Goal: Task Accomplishment & Management: Manage account settings

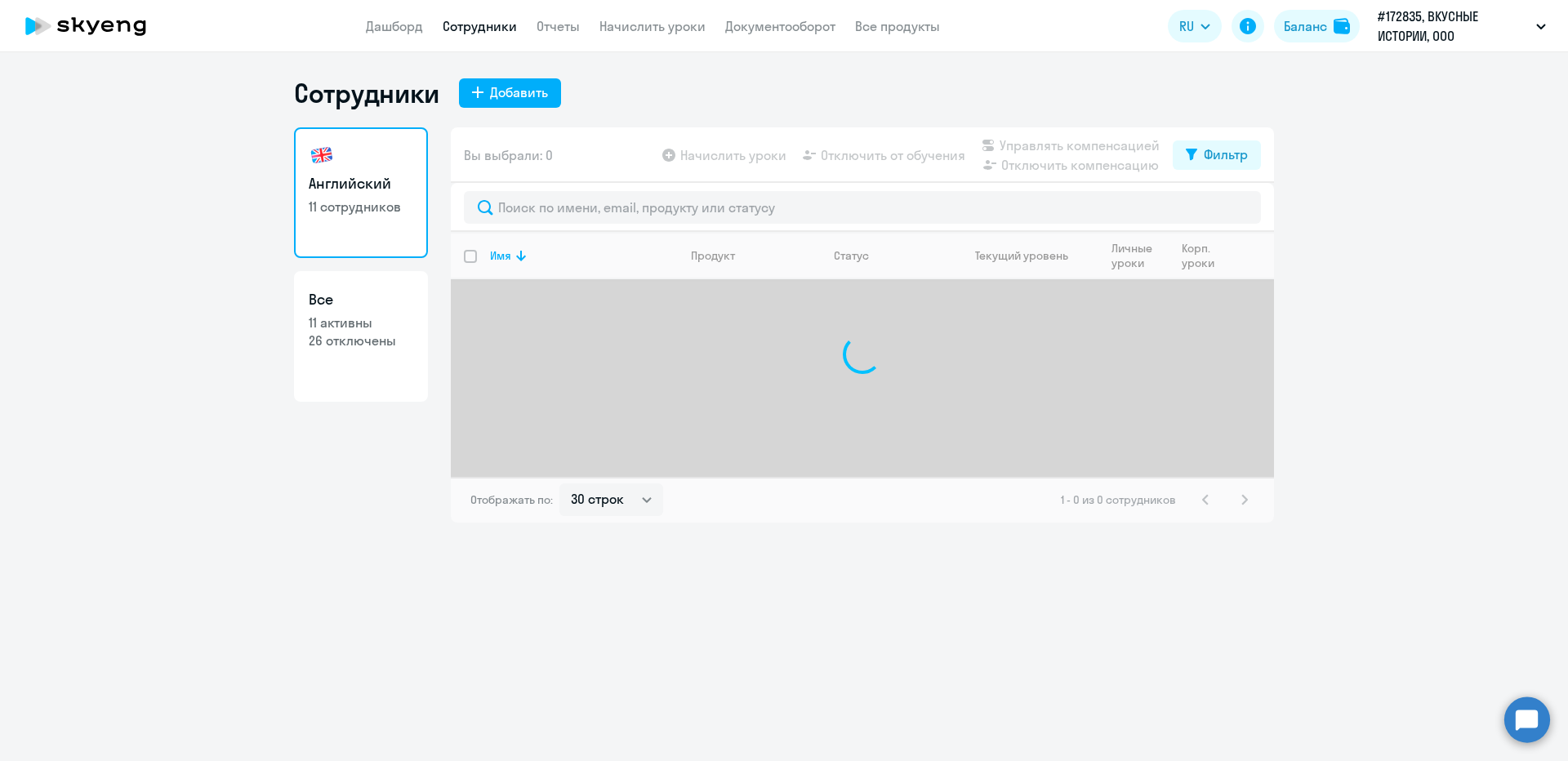
select select "30"
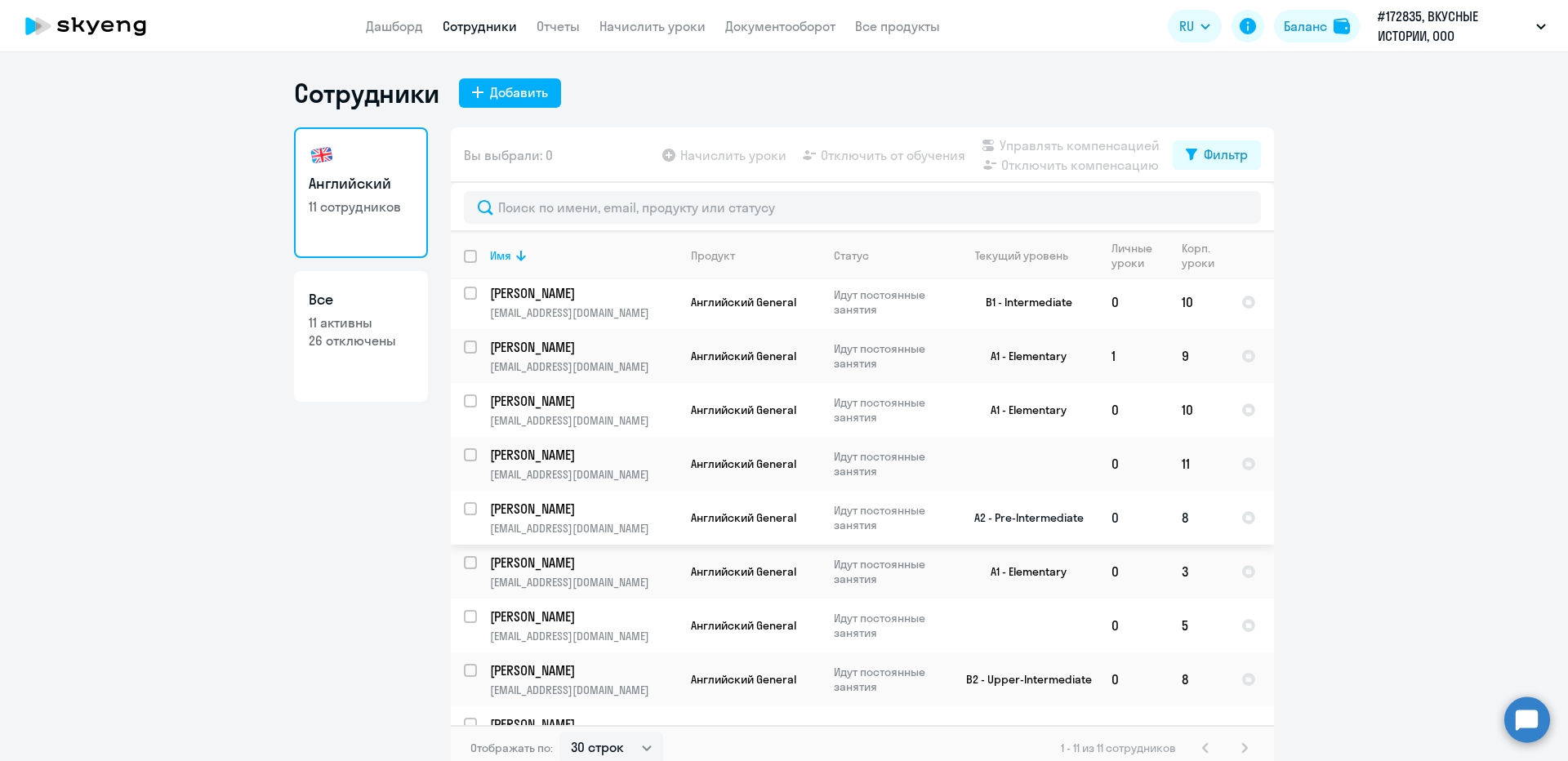
scroll to position [147, 0]
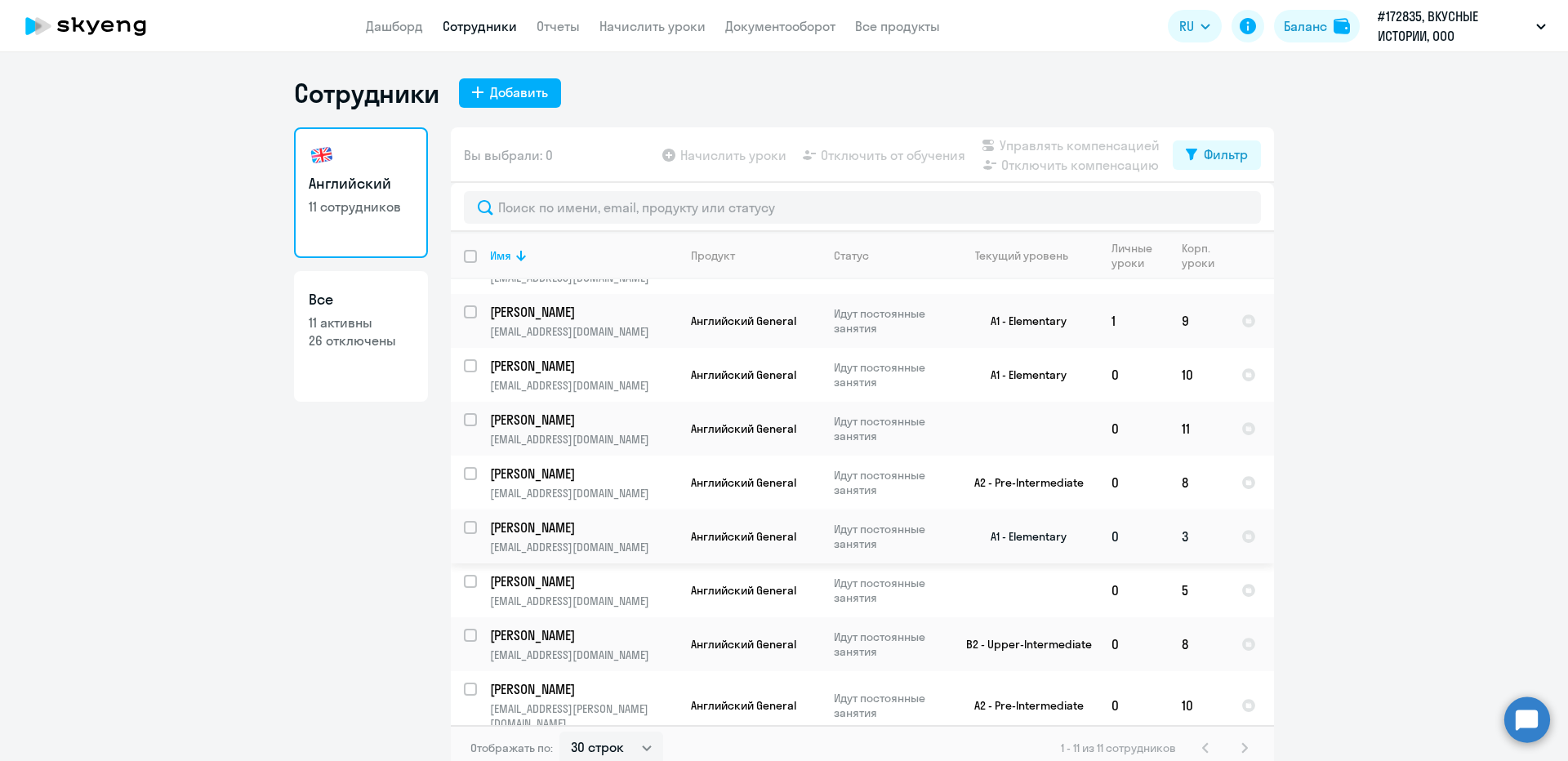
click at [1187, 532] on td "3" at bounding box center [1199, 536] width 59 height 54
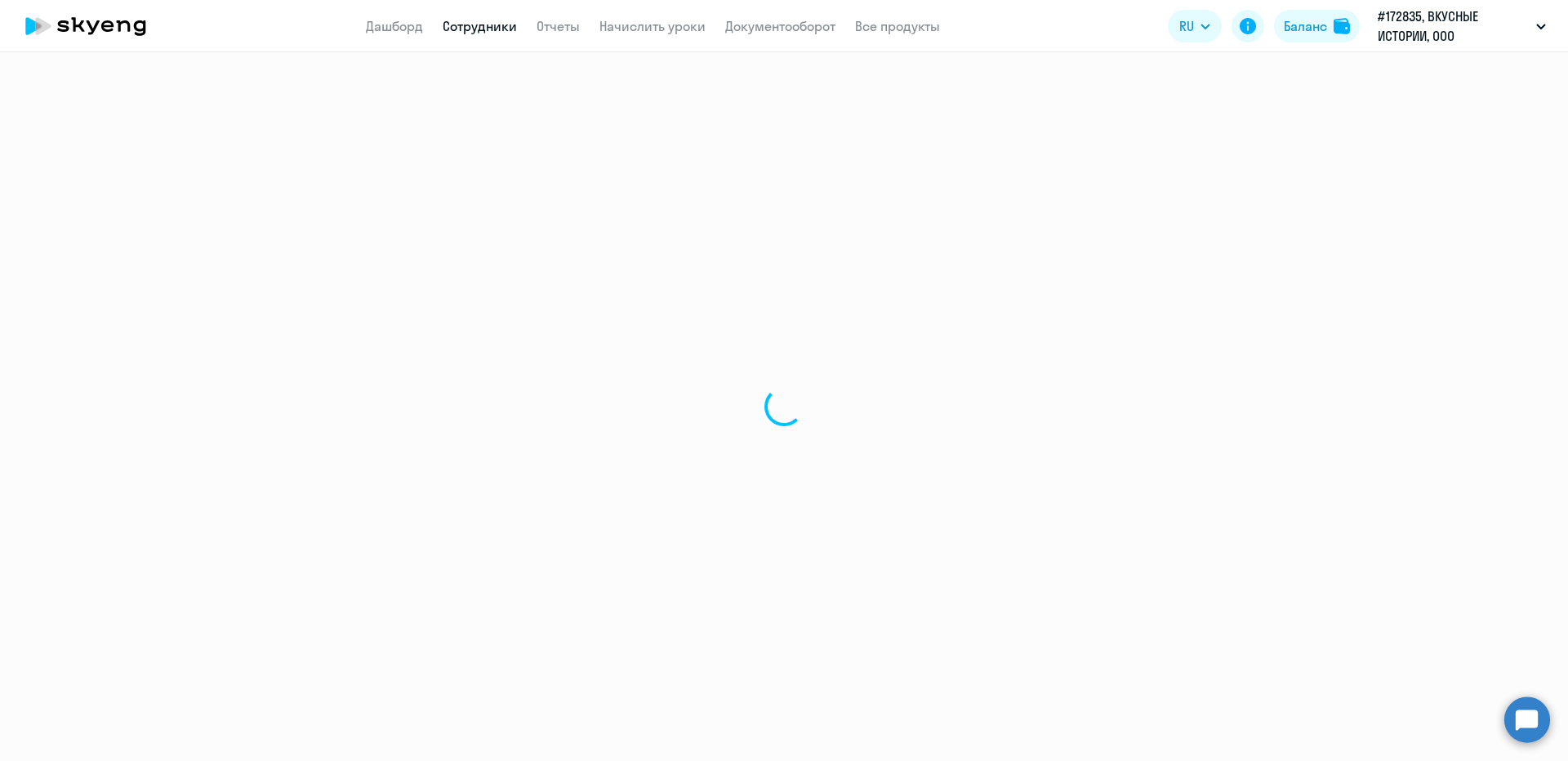
select select "english"
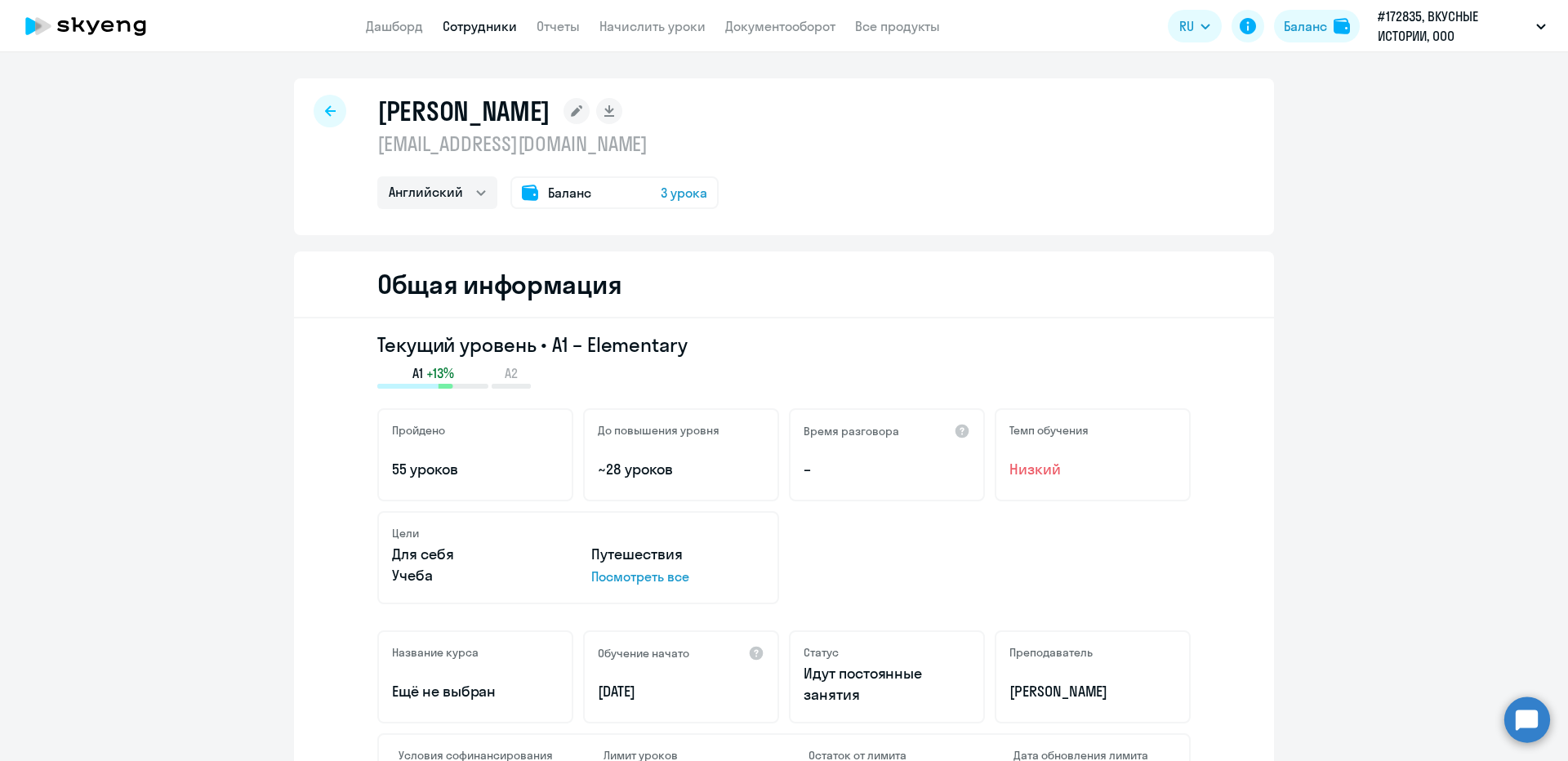
click at [691, 193] on span "3 урока" at bounding box center [683, 192] width 46 height 20
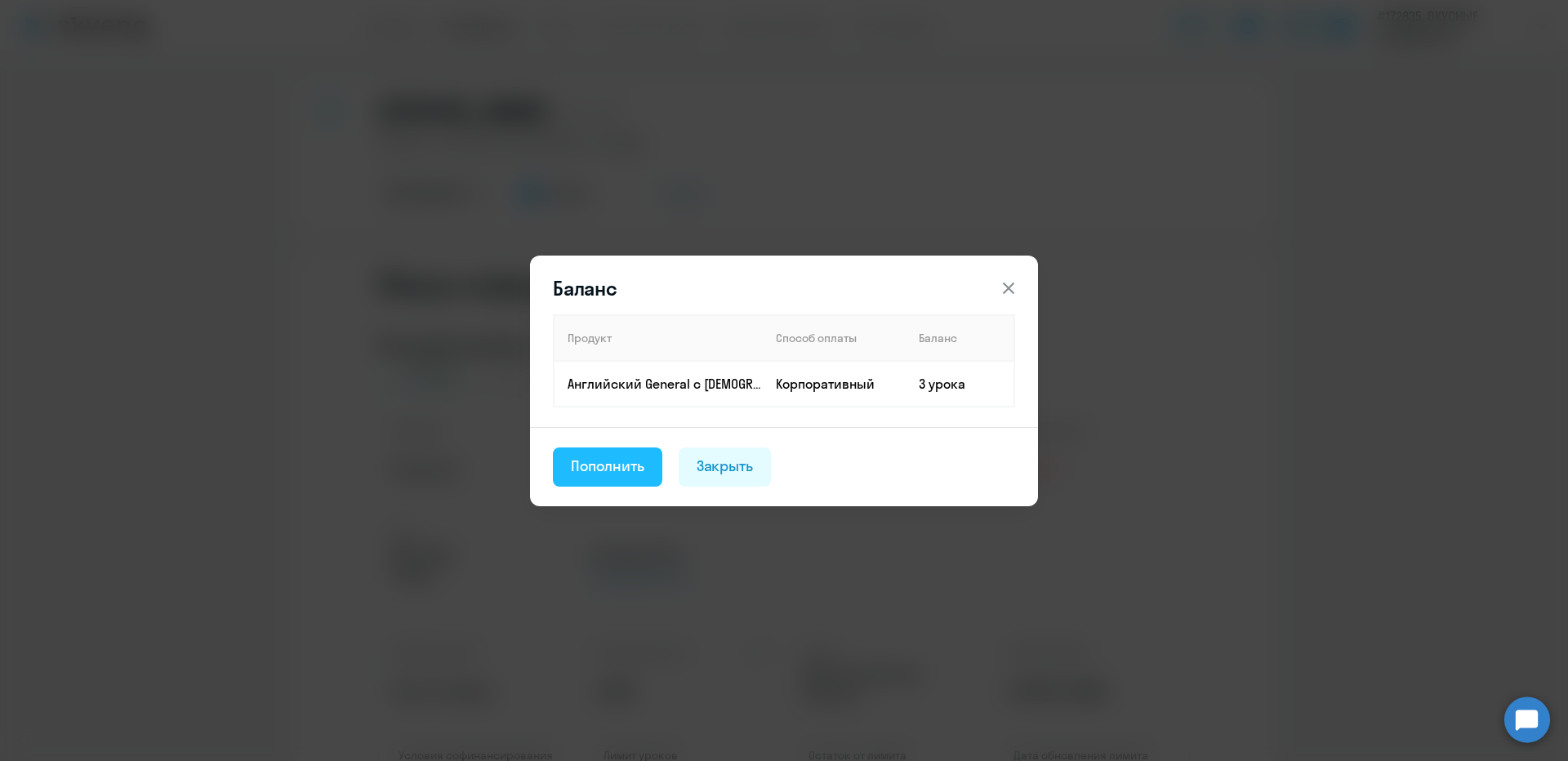
click at [624, 476] on div "Пополнить" at bounding box center [608, 466] width 74 height 22
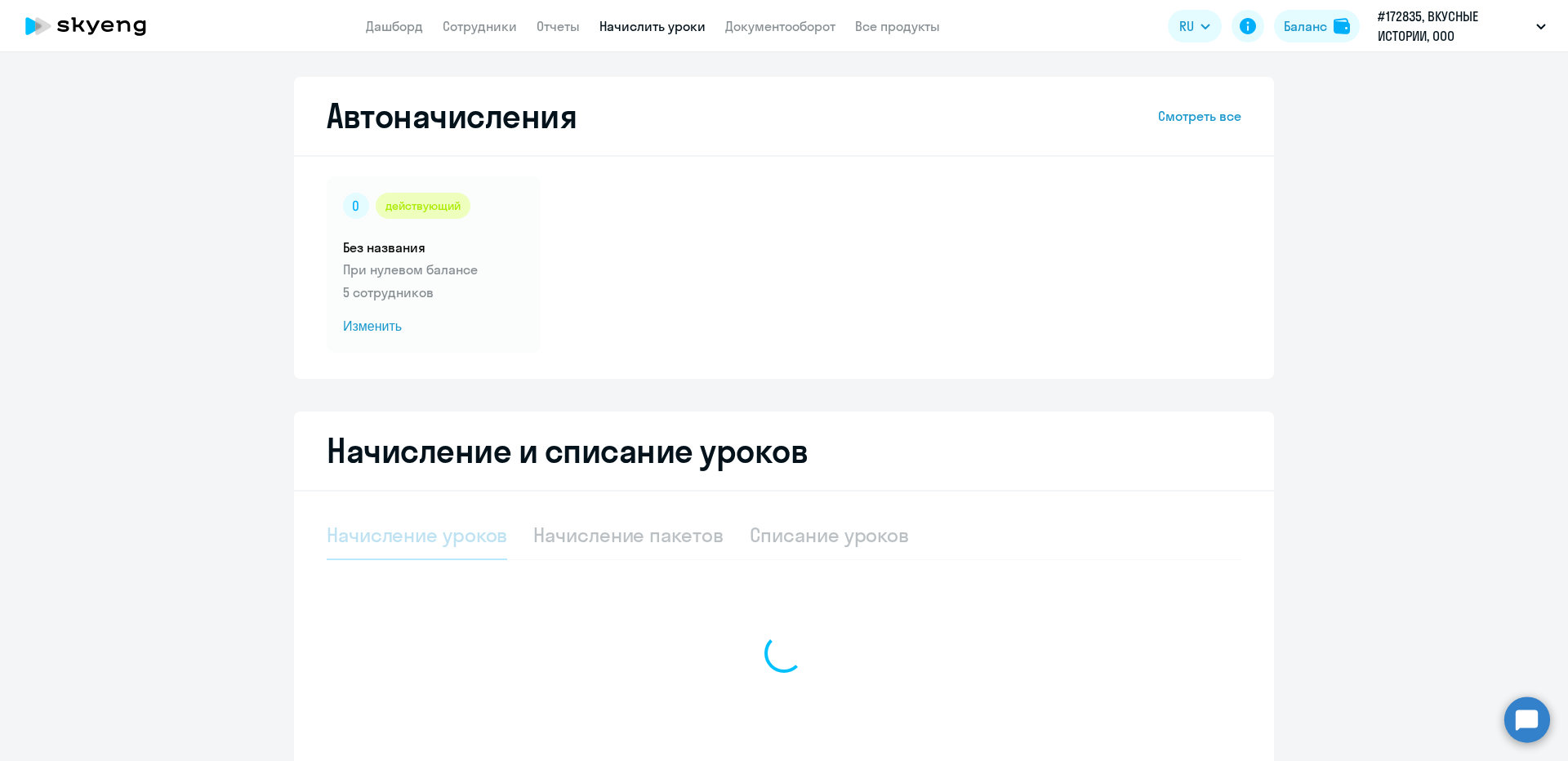
select select "10"
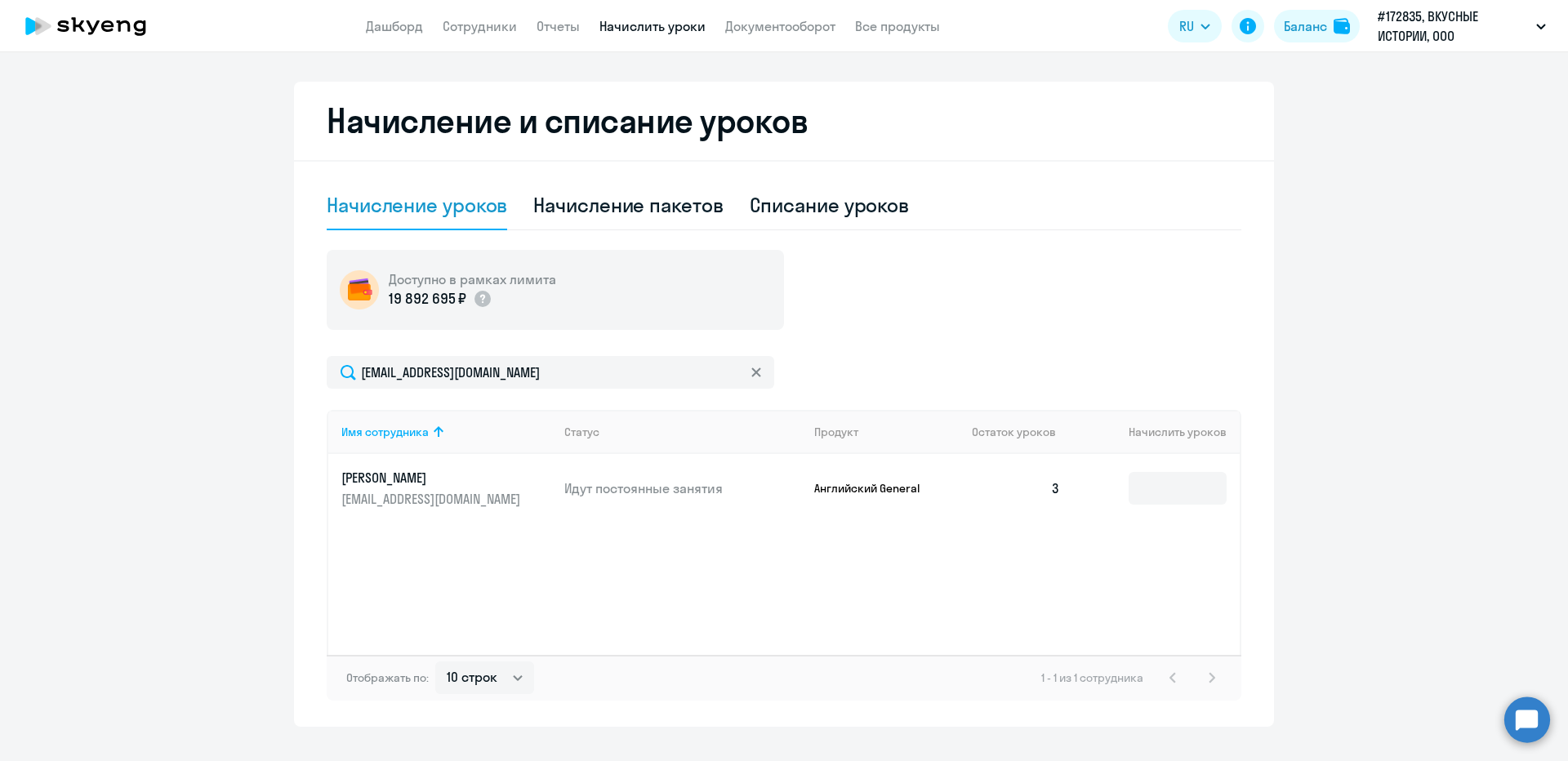
scroll to position [361, 0]
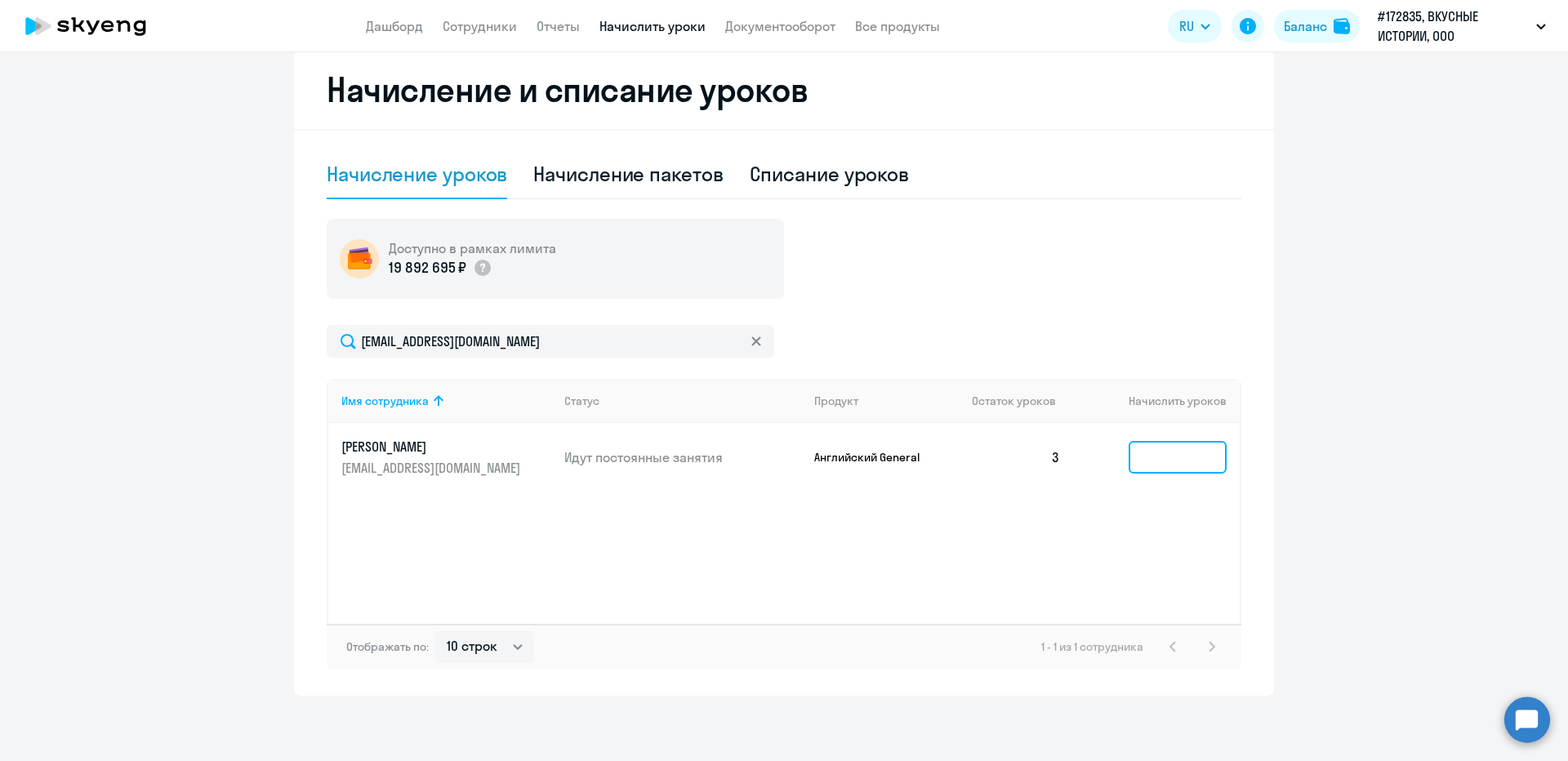
click at [1172, 464] on input at bounding box center [1178, 457] width 98 height 33
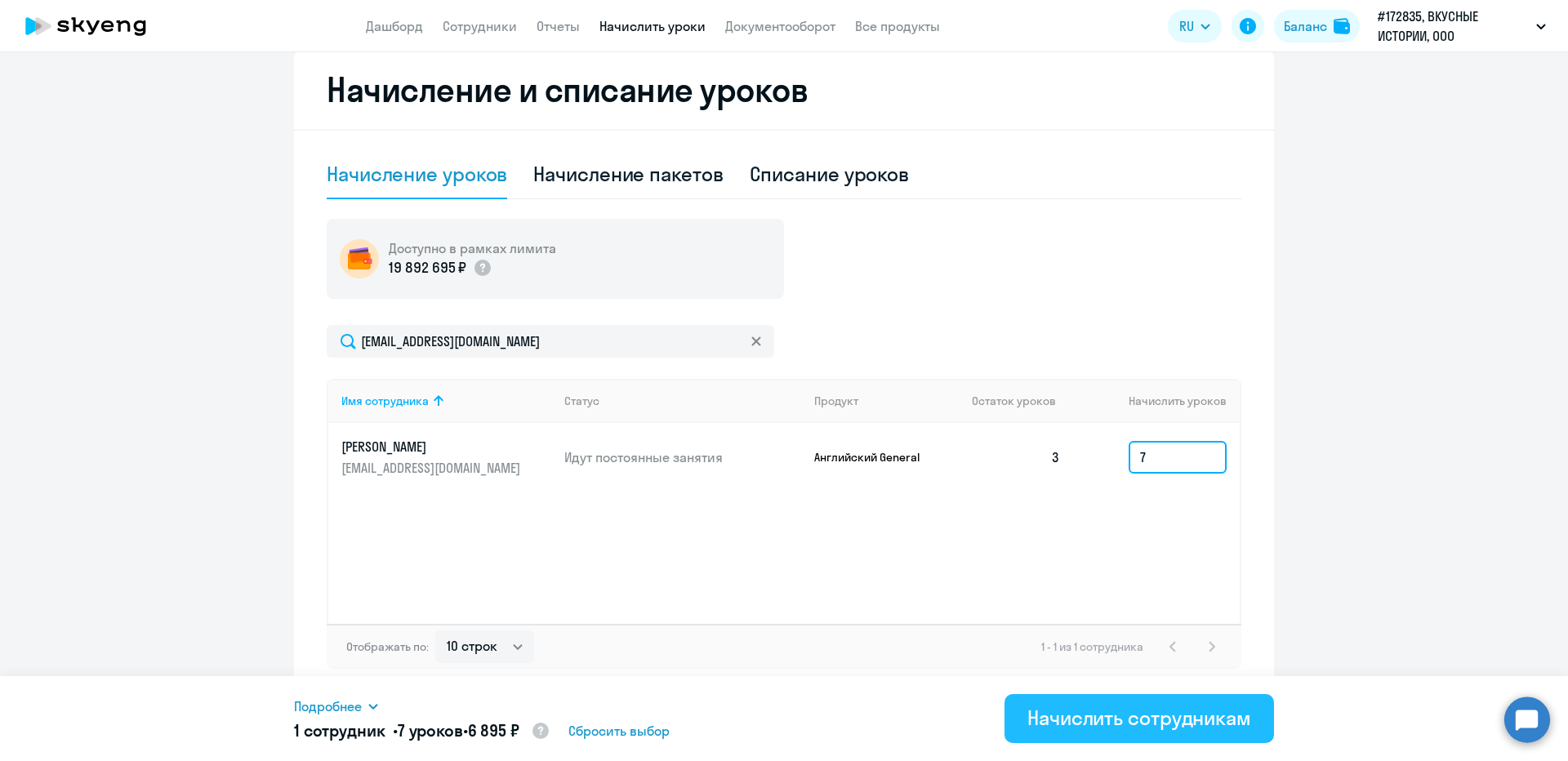
type input "7"
click at [1150, 710] on div "Начислить сотрудникам" at bounding box center [1140, 718] width 224 height 26
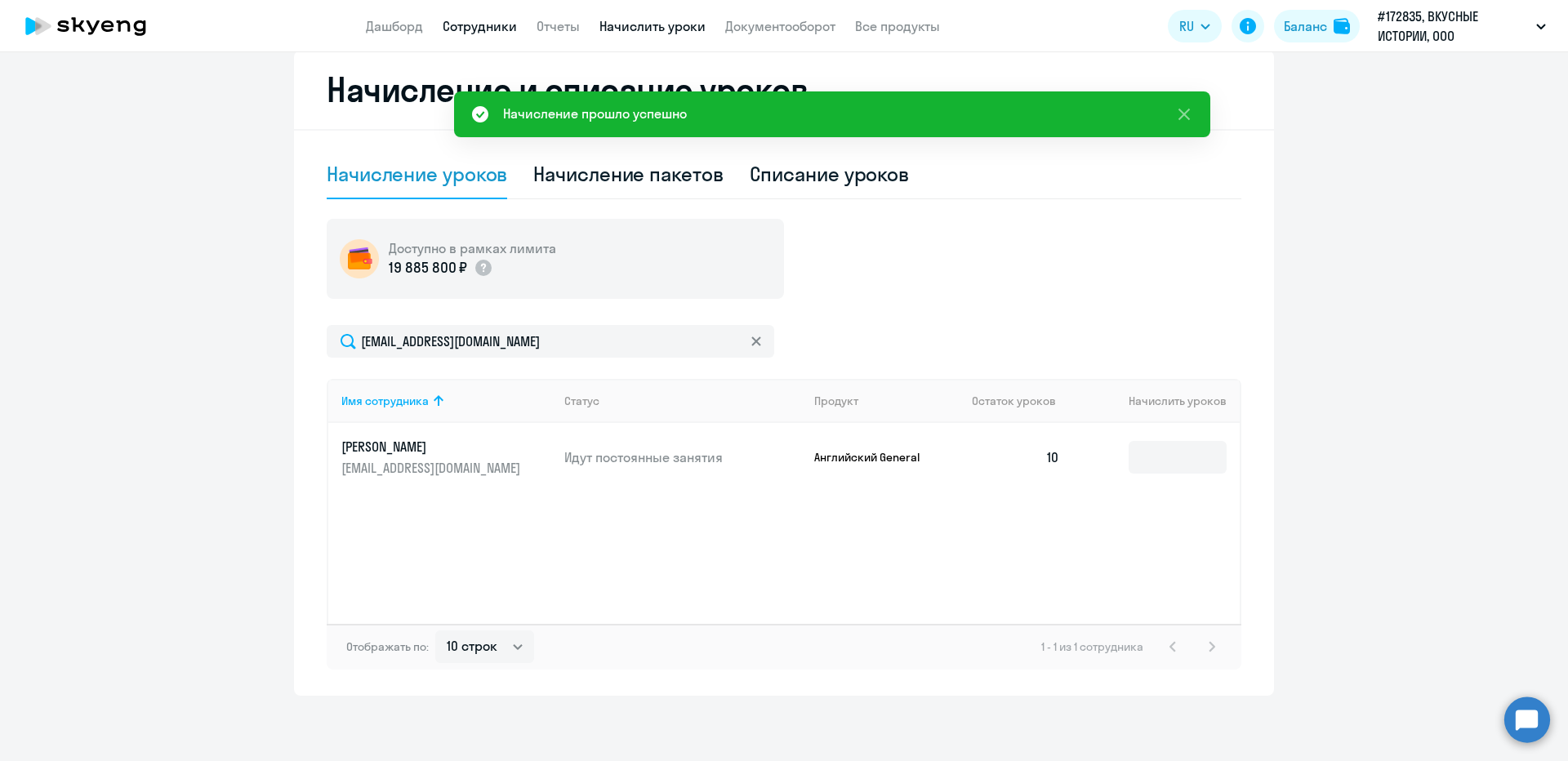
click at [464, 34] on link "Сотрудники" at bounding box center [480, 25] width 74 height 16
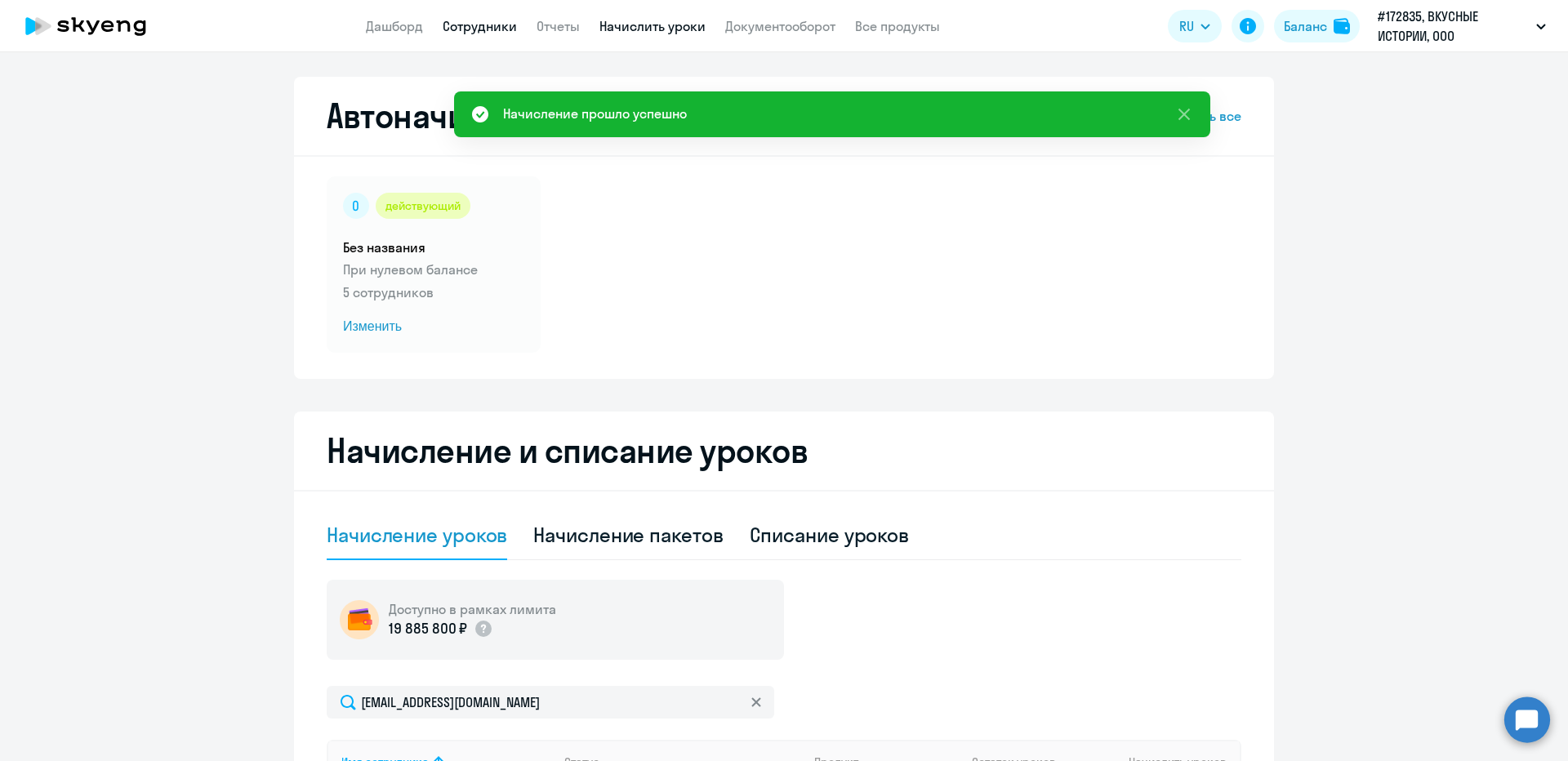
select select "30"
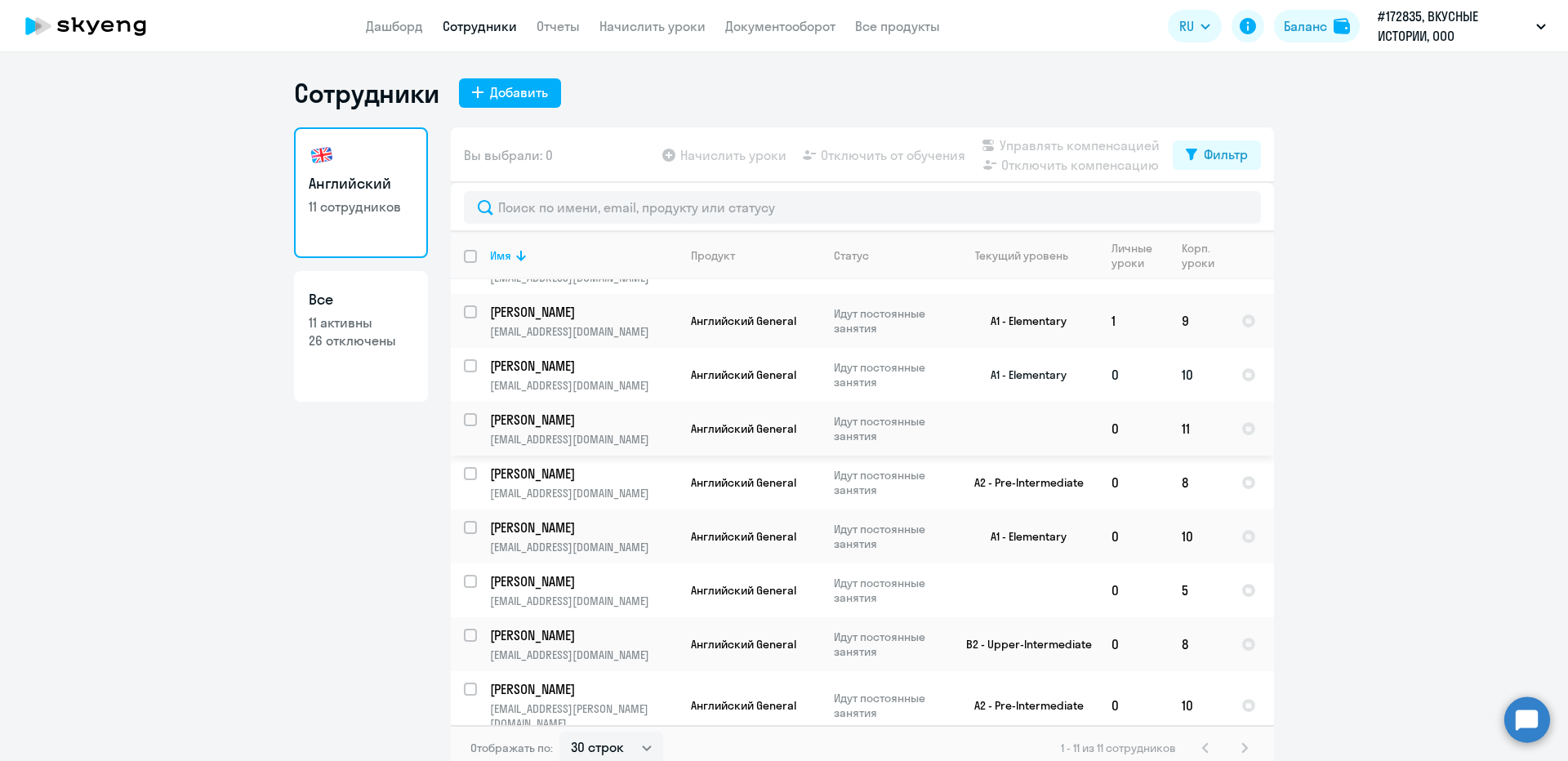
scroll to position [9, 0]
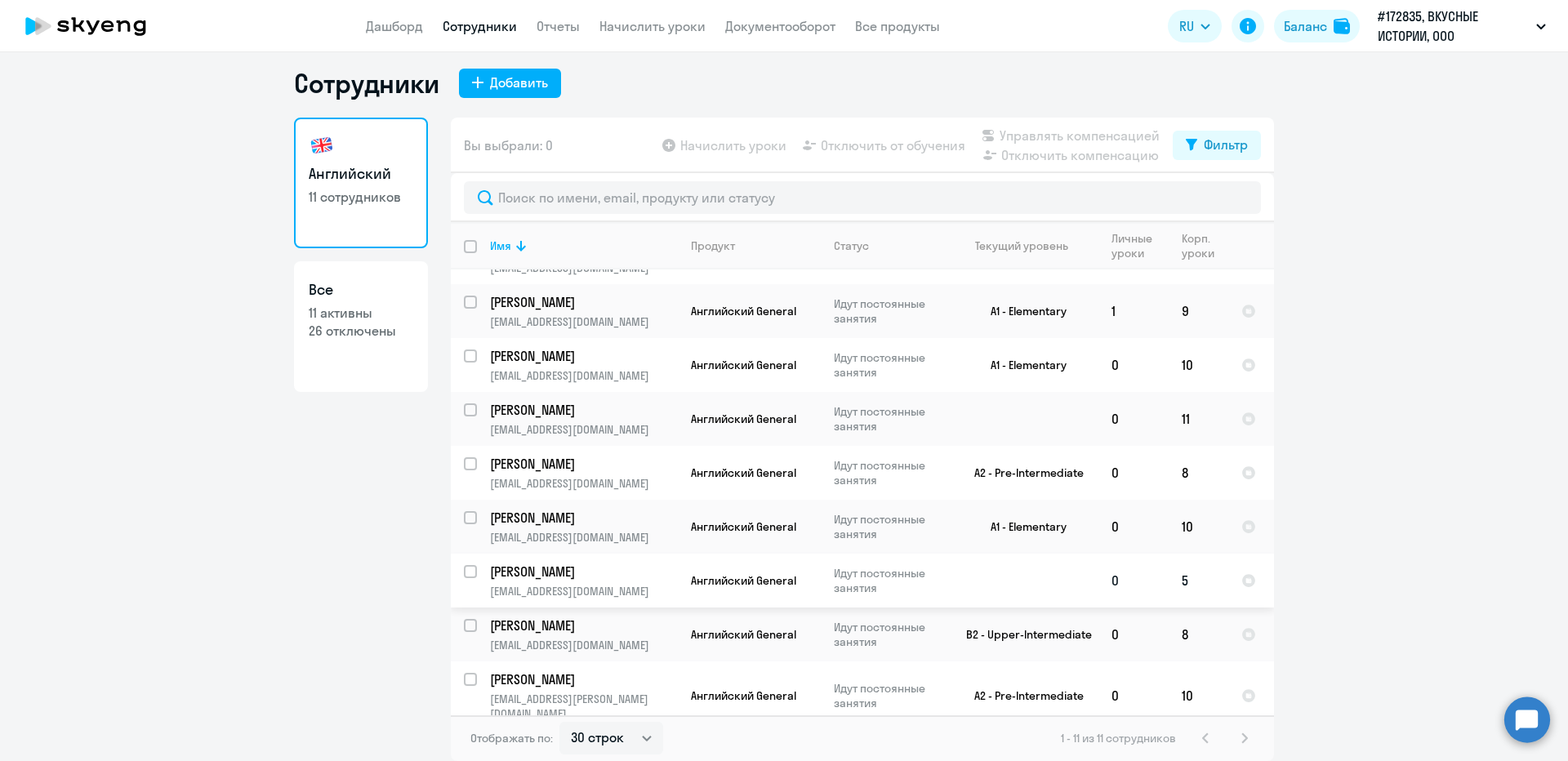
click at [1175, 575] on td "5" at bounding box center [1199, 580] width 59 height 54
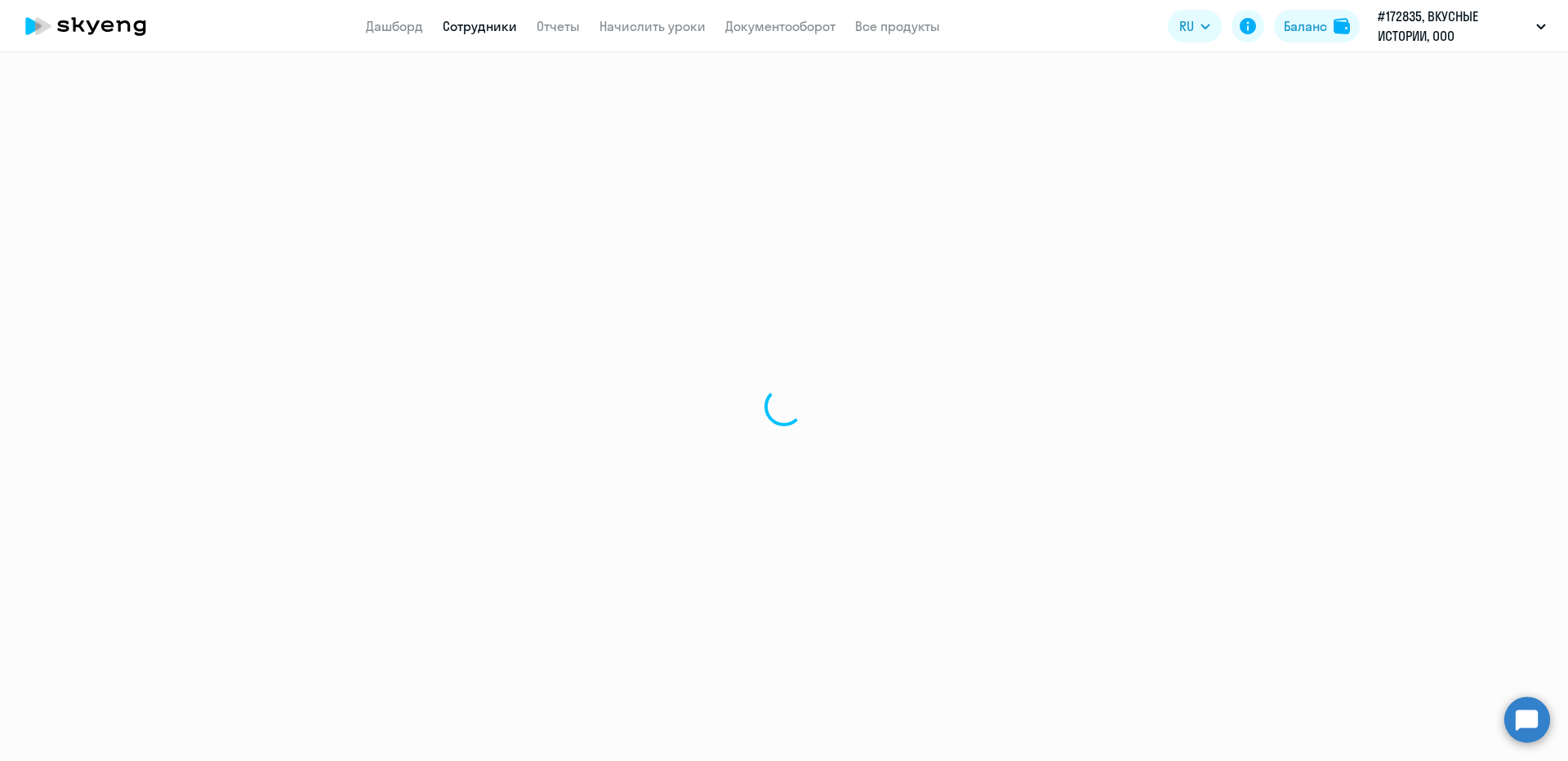
select select "english"
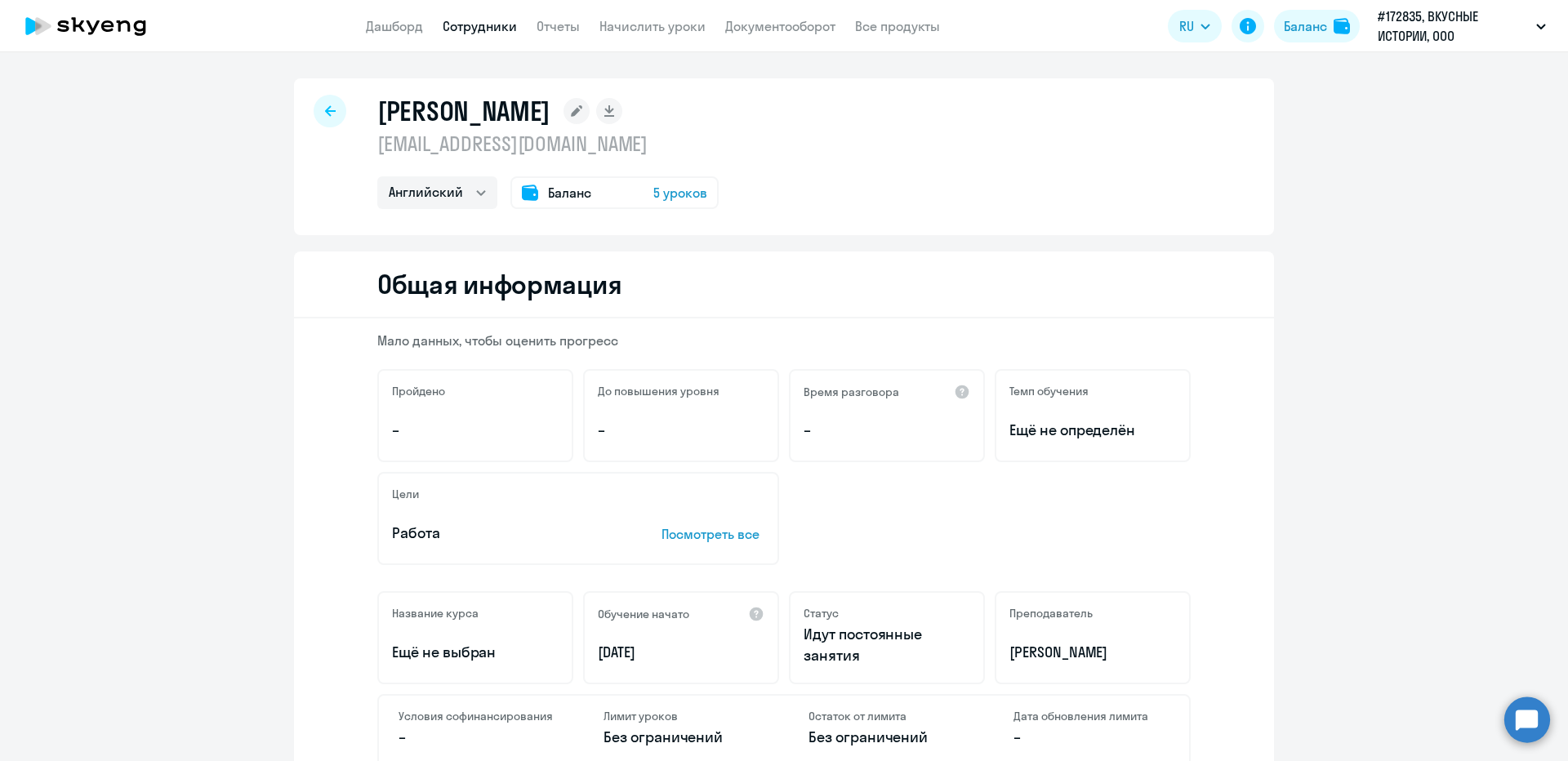
click at [670, 195] on span "5 уроков" at bounding box center [680, 192] width 54 height 20
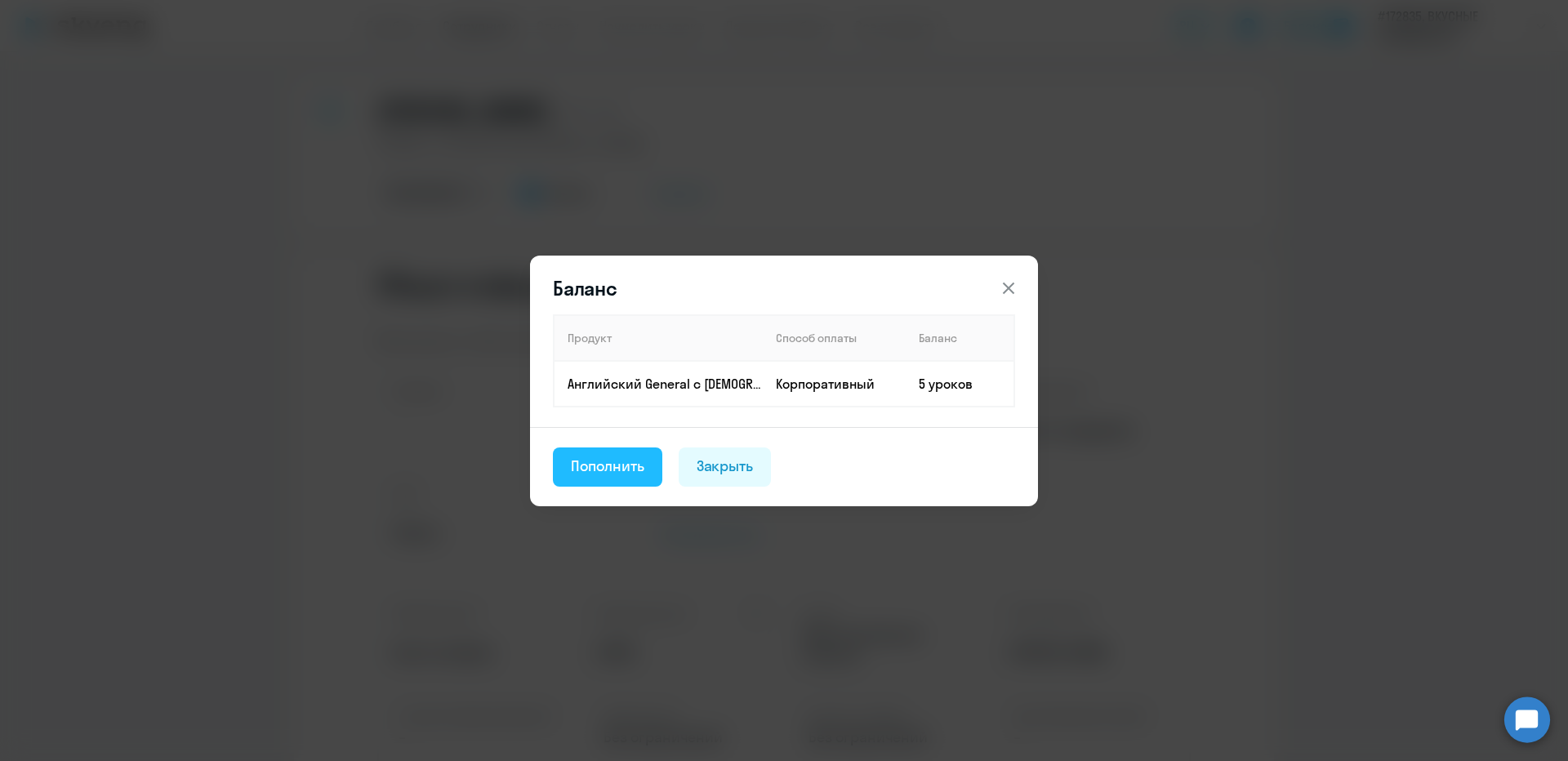
click at [612, 456] on div "Пополнить" at bounding box center [608, 466] width 74 height 22
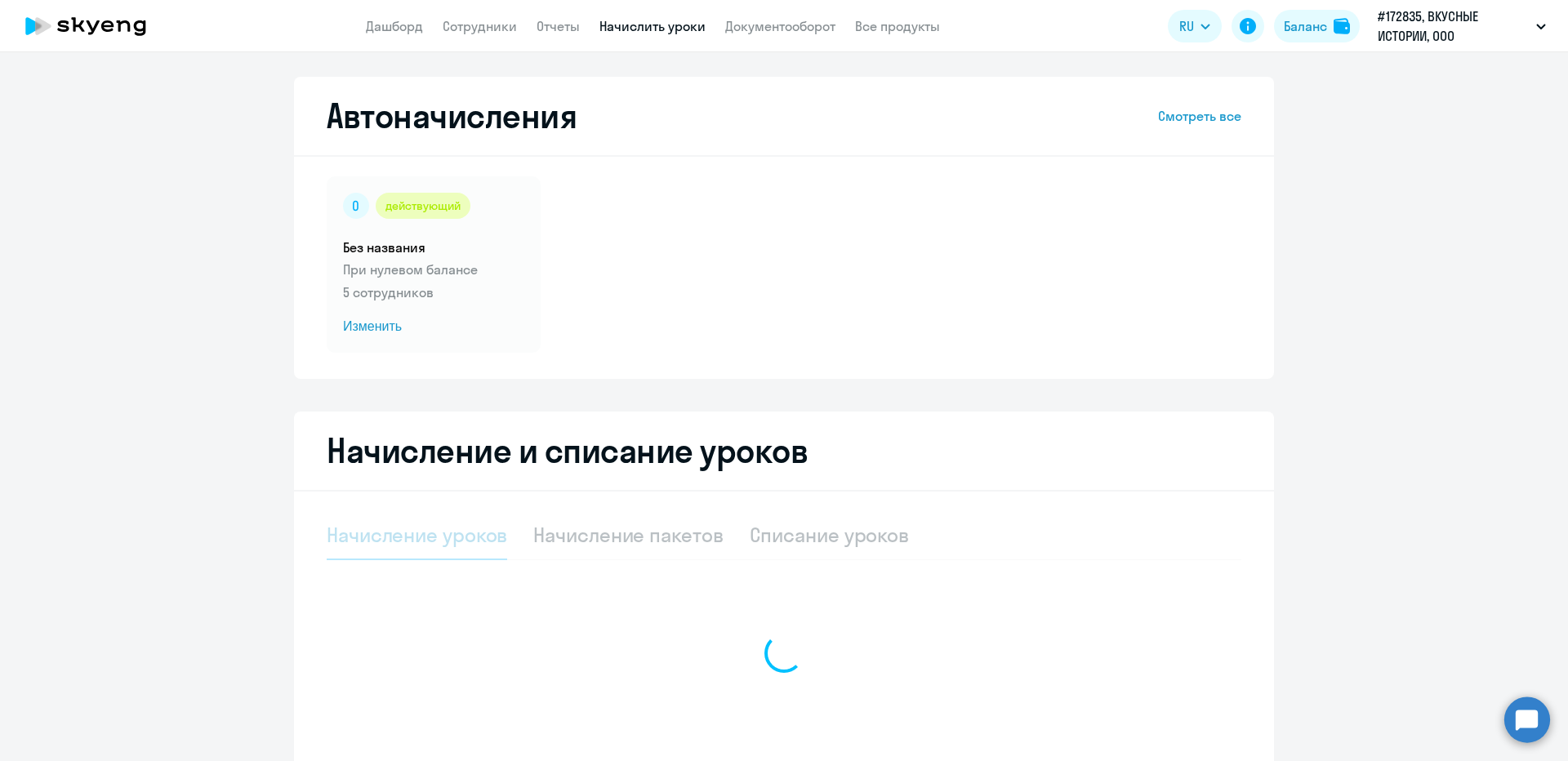
select select "10"
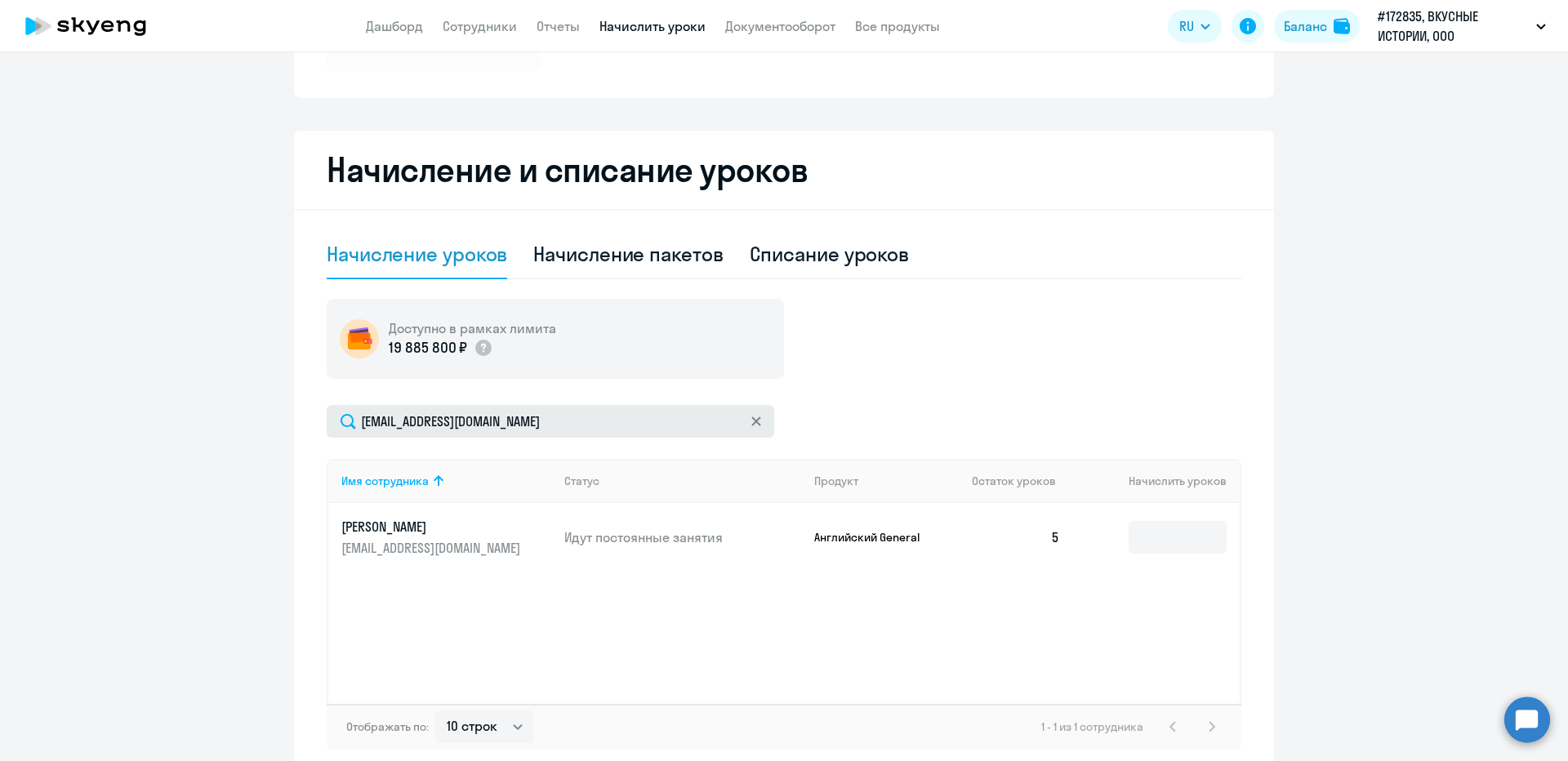
scroll to position [327, 0]
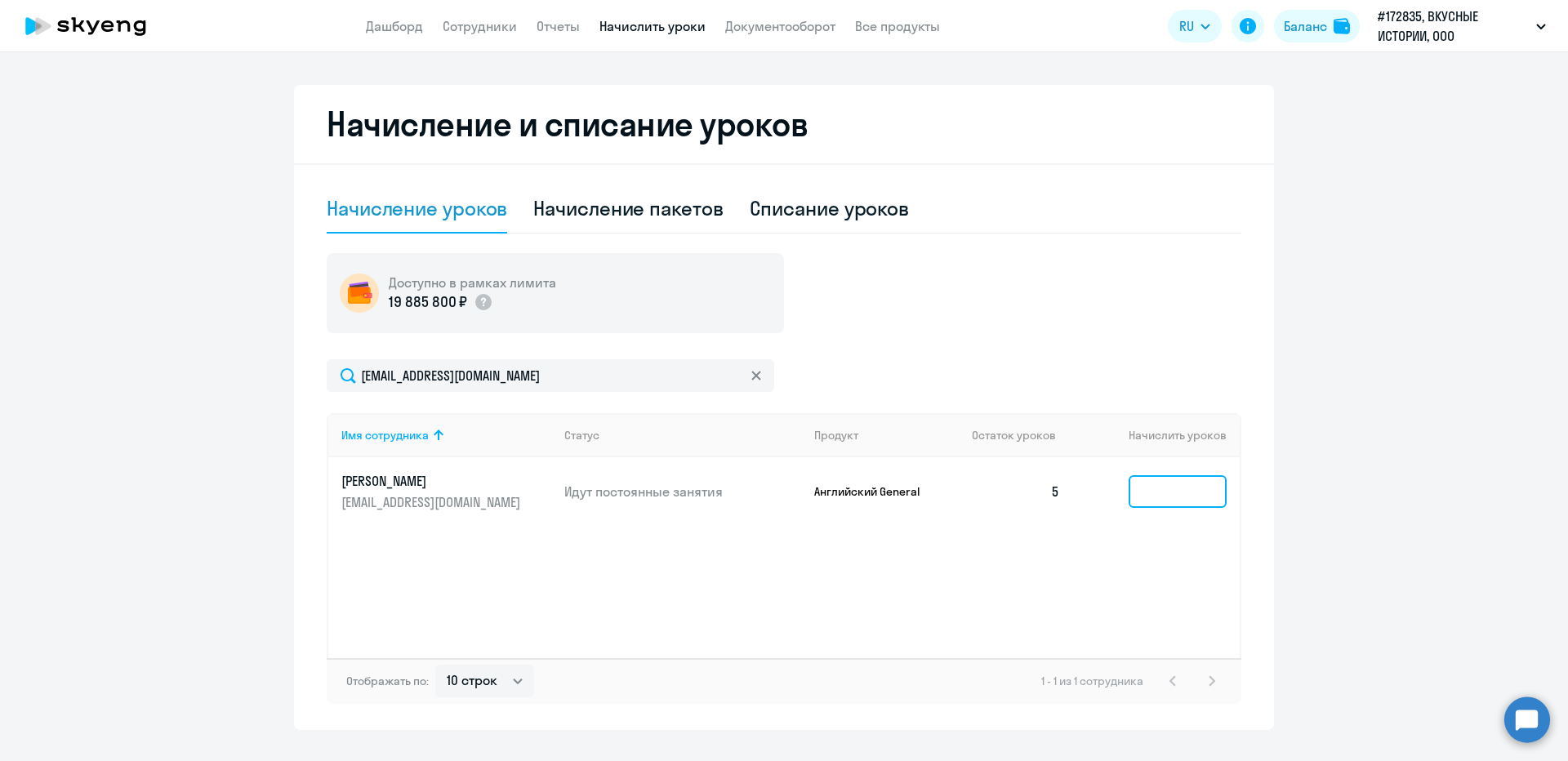
click at [1152, 506] on input at bounding box center [1178, 492] width 98 height 33
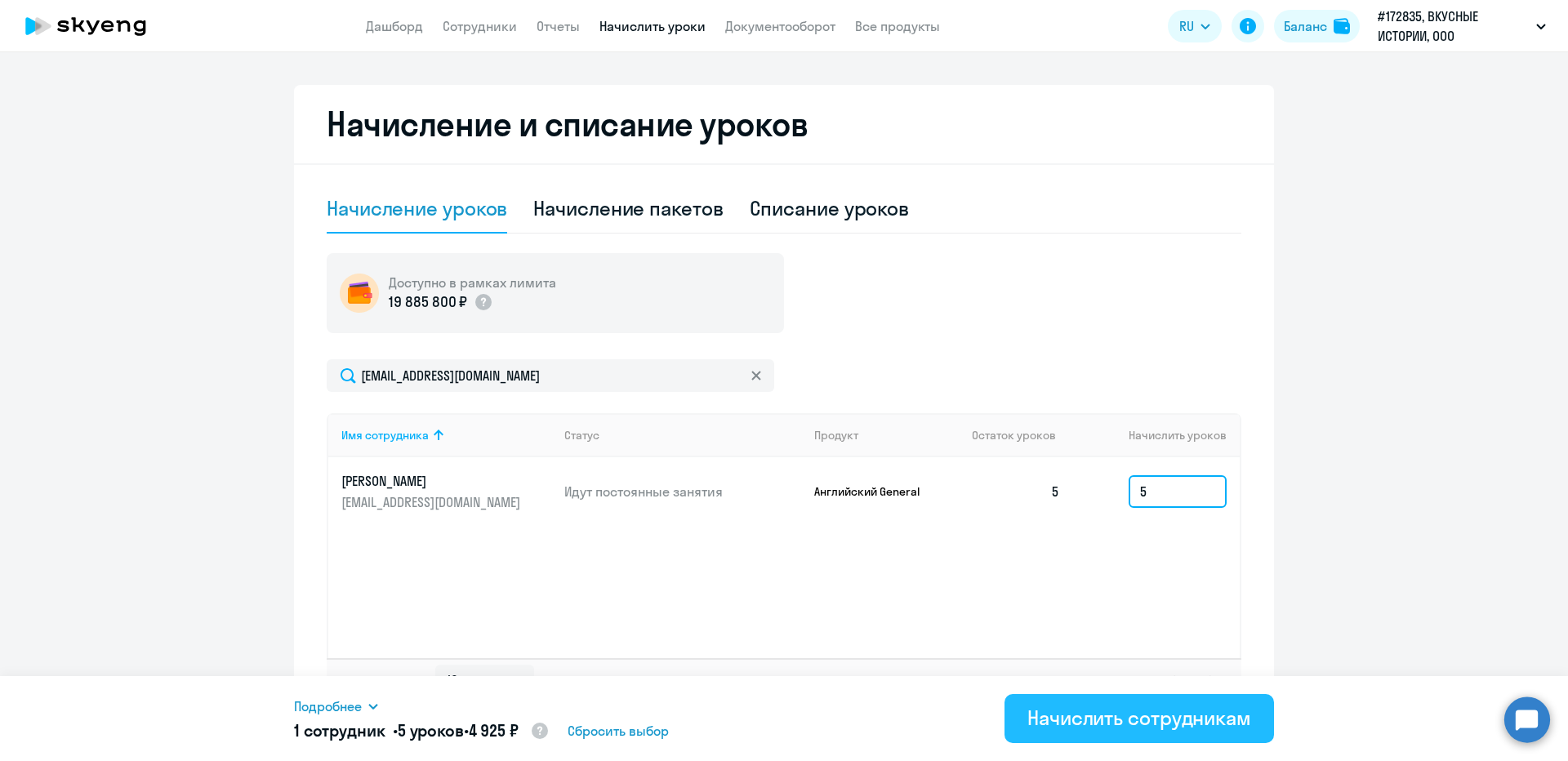
type input "5"
click at [1186, 718] on div "Начислить сотрудникам" at bounding box center [1140, 718] width 224 height 26
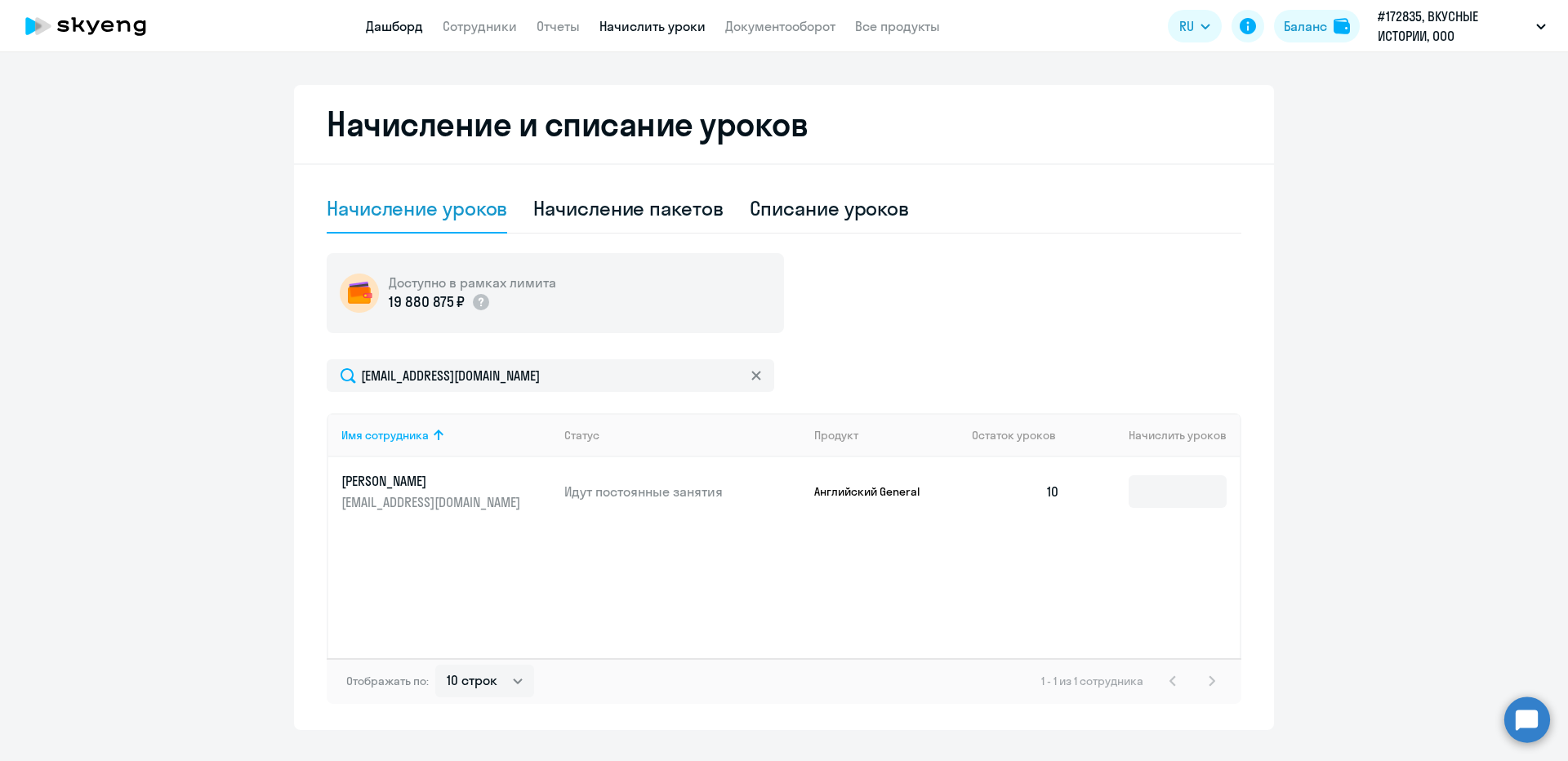
click at [408, 32] on link "Дашборд" at bounding box center [394, 25] width 57 height 16
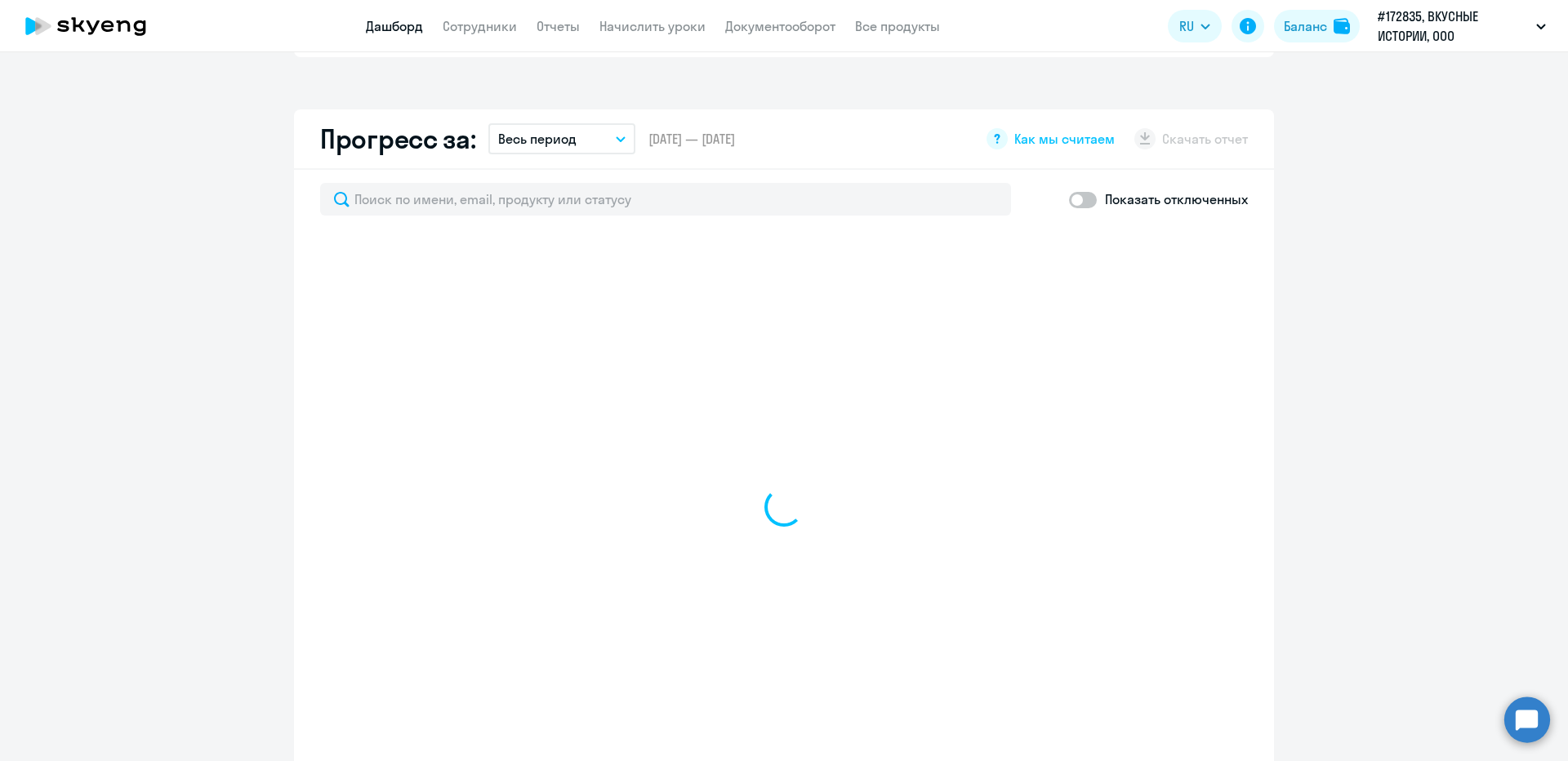
scroll to position [931, 0]
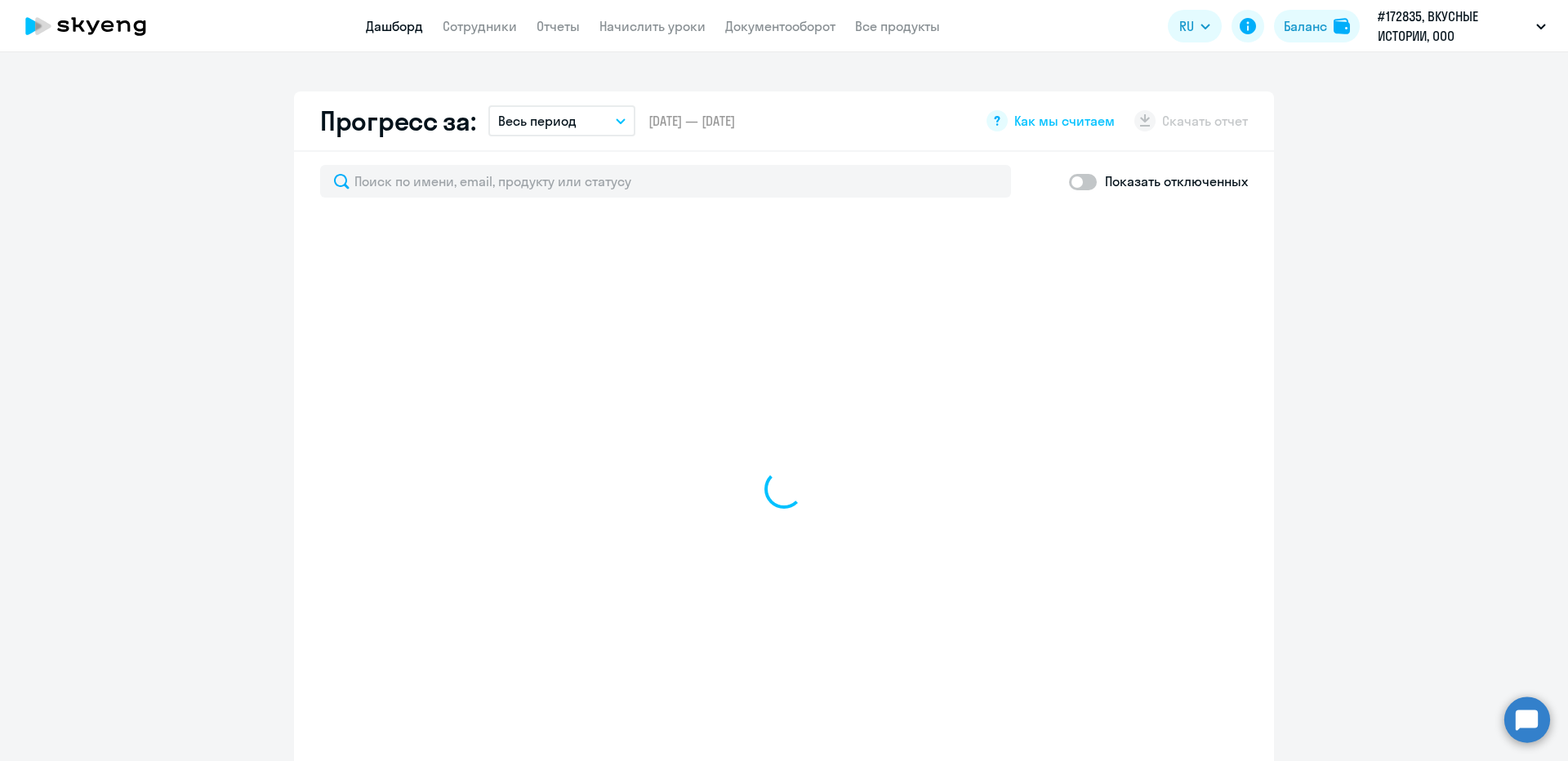
select select "30"
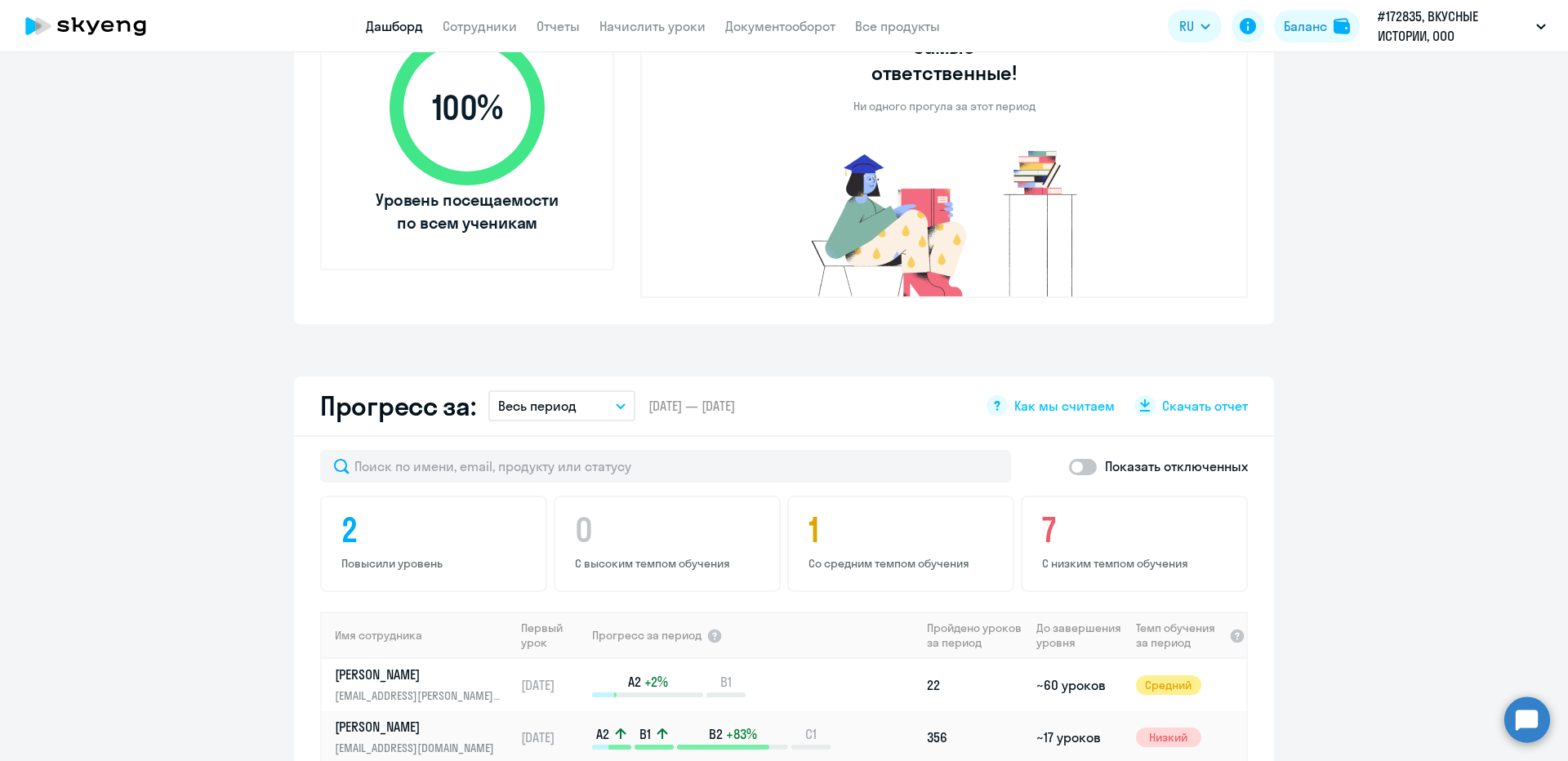
scroll to position [605, 0]
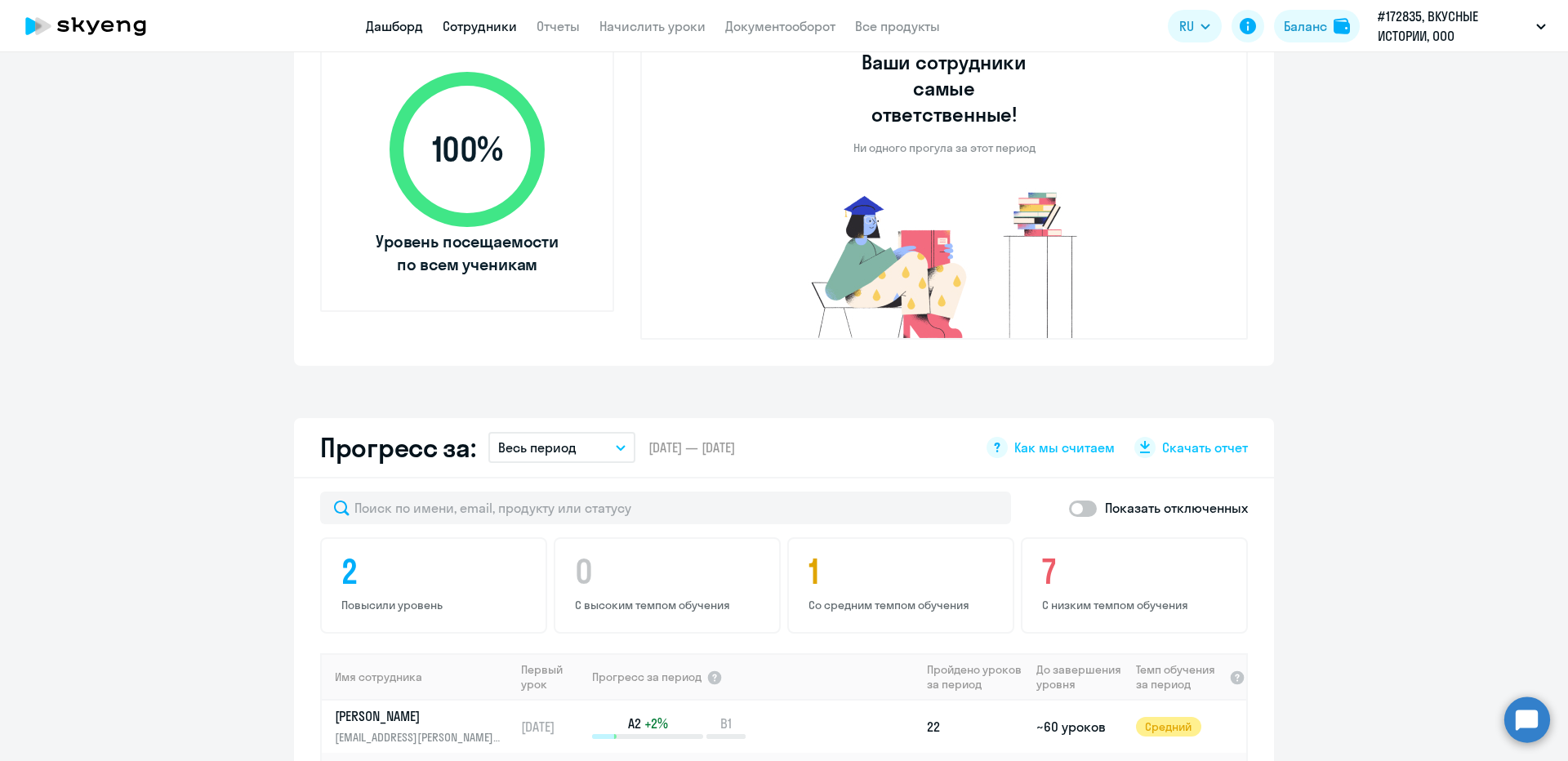
click at [484, 28] on link "Сотрудники" at bounding box center [480, 25] width 74 height 16
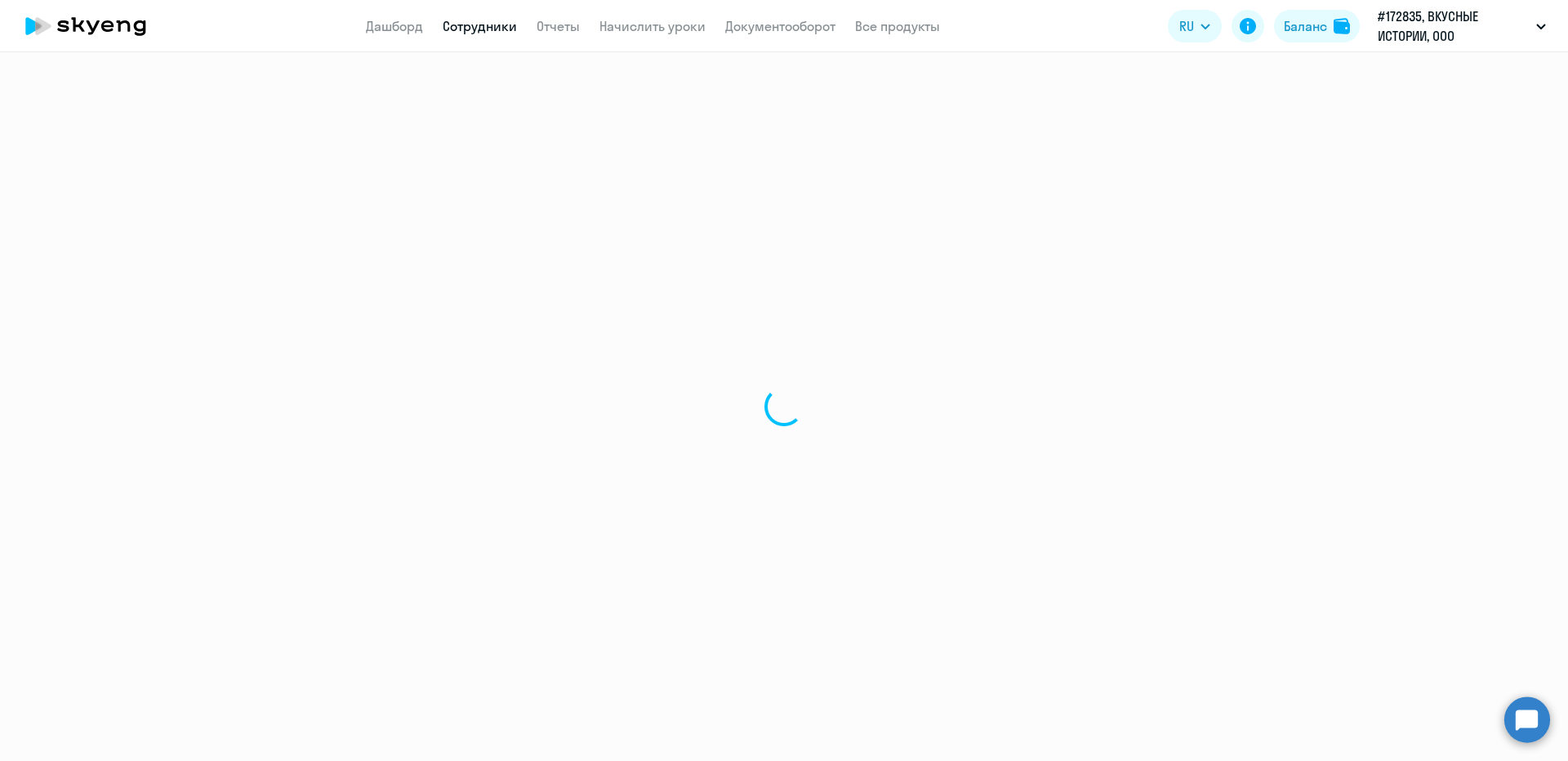
select select "30"
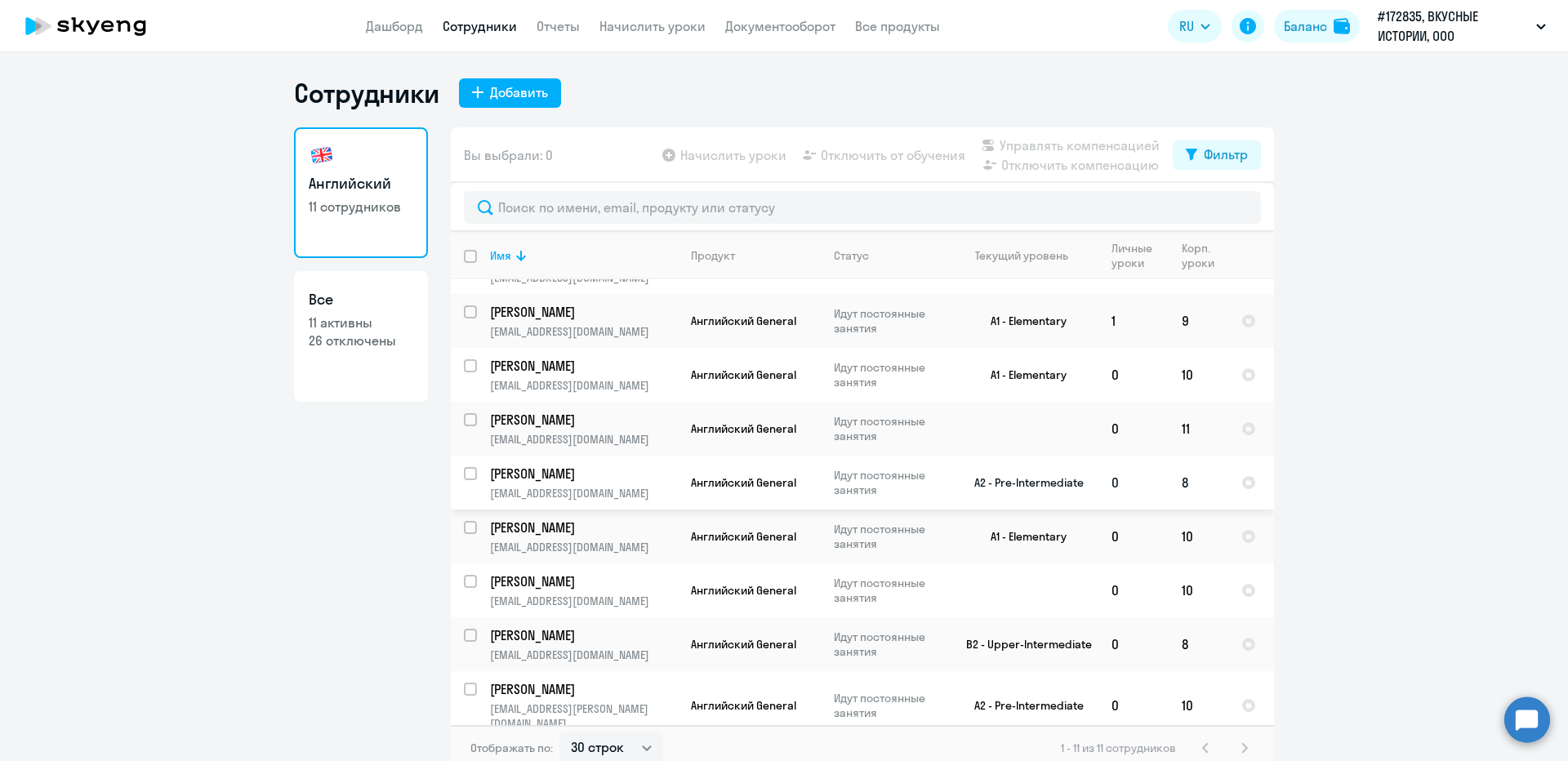
scroll to position [9, 0]
